Goal: Task Accomplishment & Management: Manage account settings

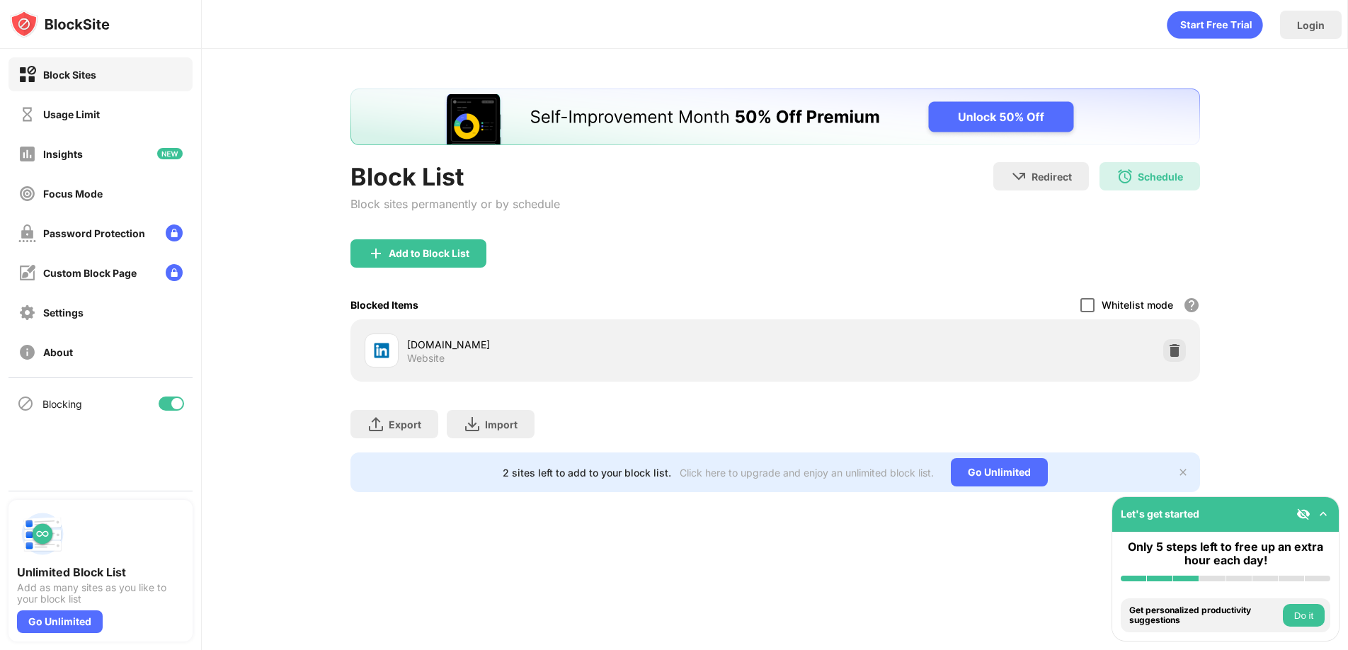
click at [1089, 302] on div at bounding box center [1087, 305] width 14 height 14
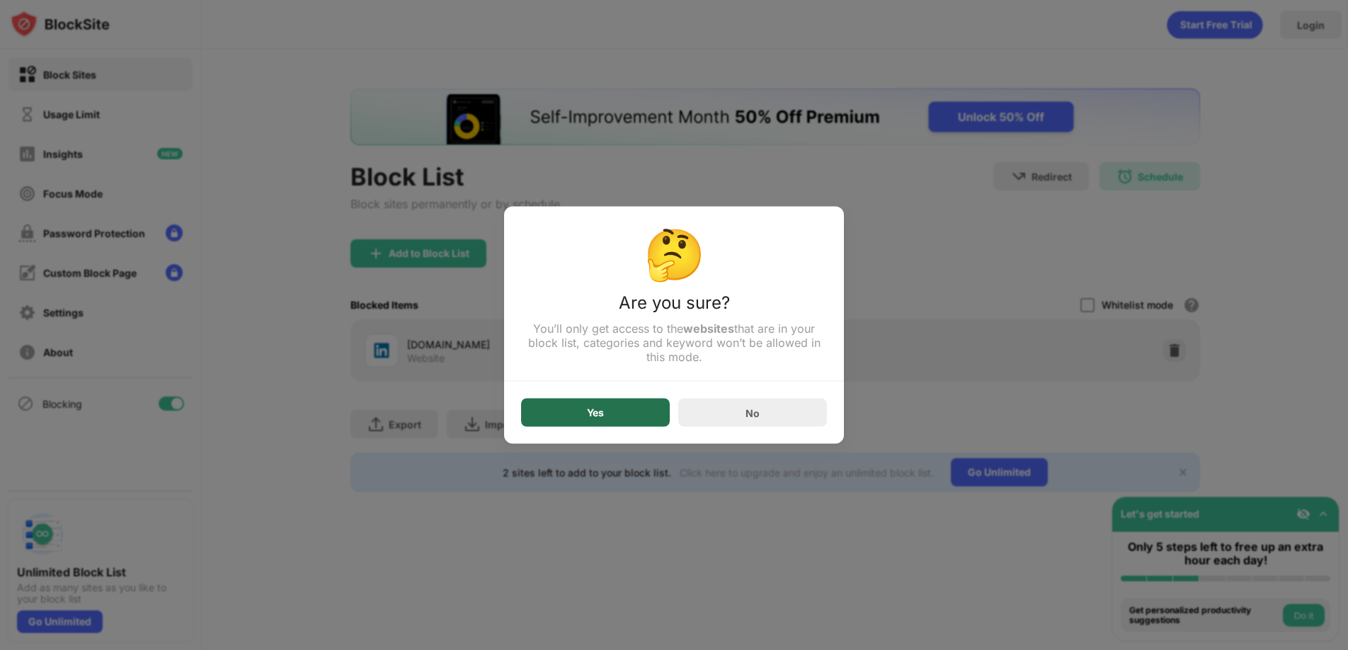
click at [635, 411] on div "Yes" at bounding box center [595, 412] width 149 height 28
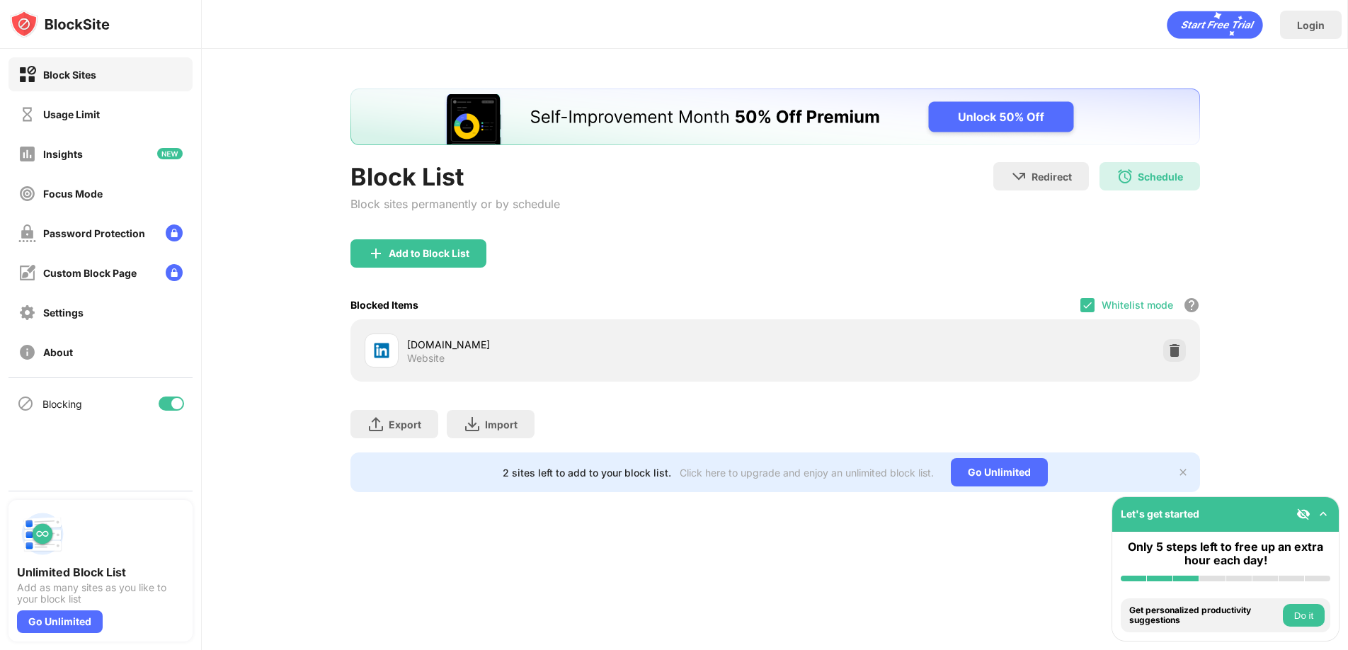
click at [1095, 302] on div "Whitelist mode Block all websites except for those in your whitelist. Whitelist…" at bounding box center [1140, 304] width 120 height 29
click at [1089, 303] on img at bounding box center [1086, 304] width 11 height 11
